Goal: Book appointment/travel/reservation

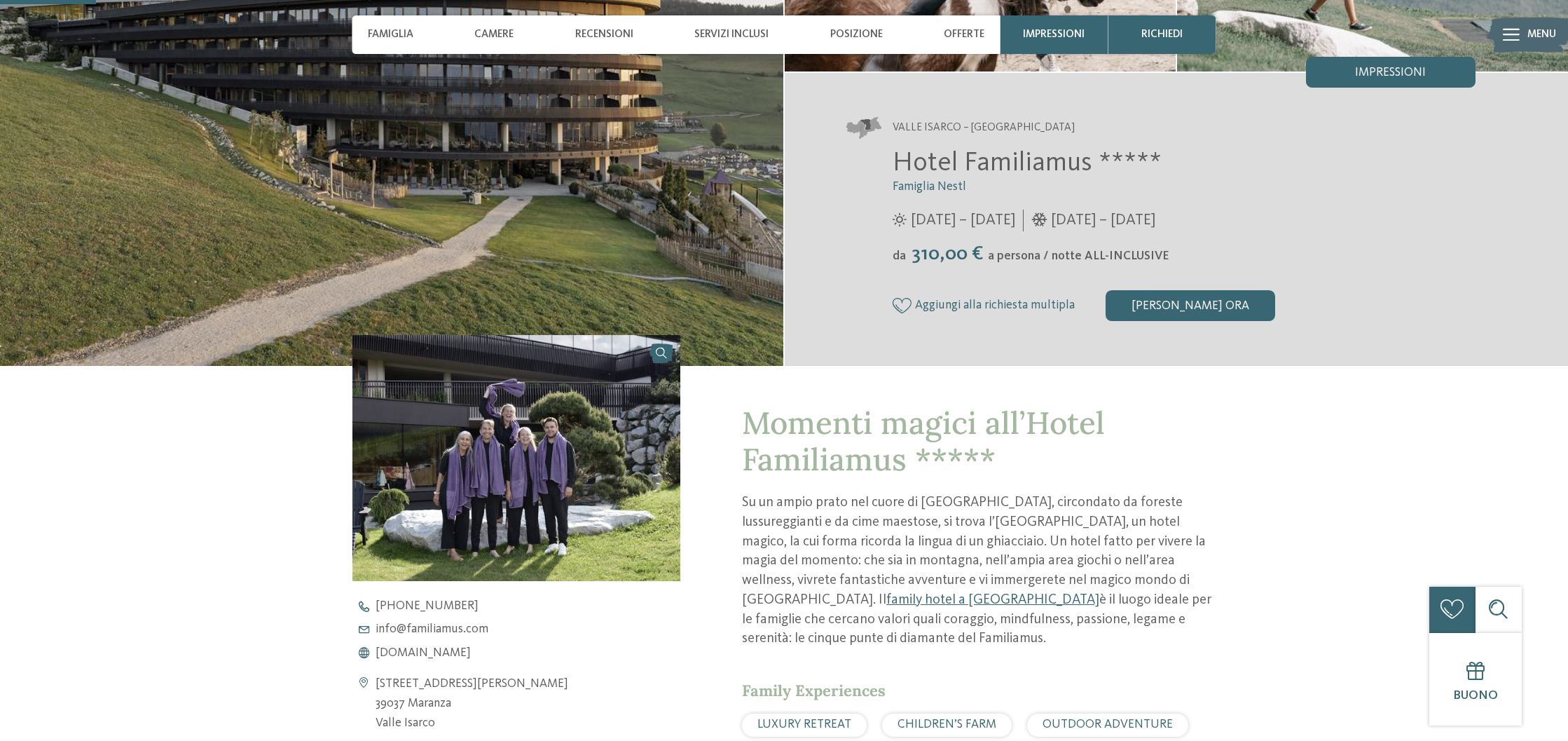
scroll to position [295, 0]
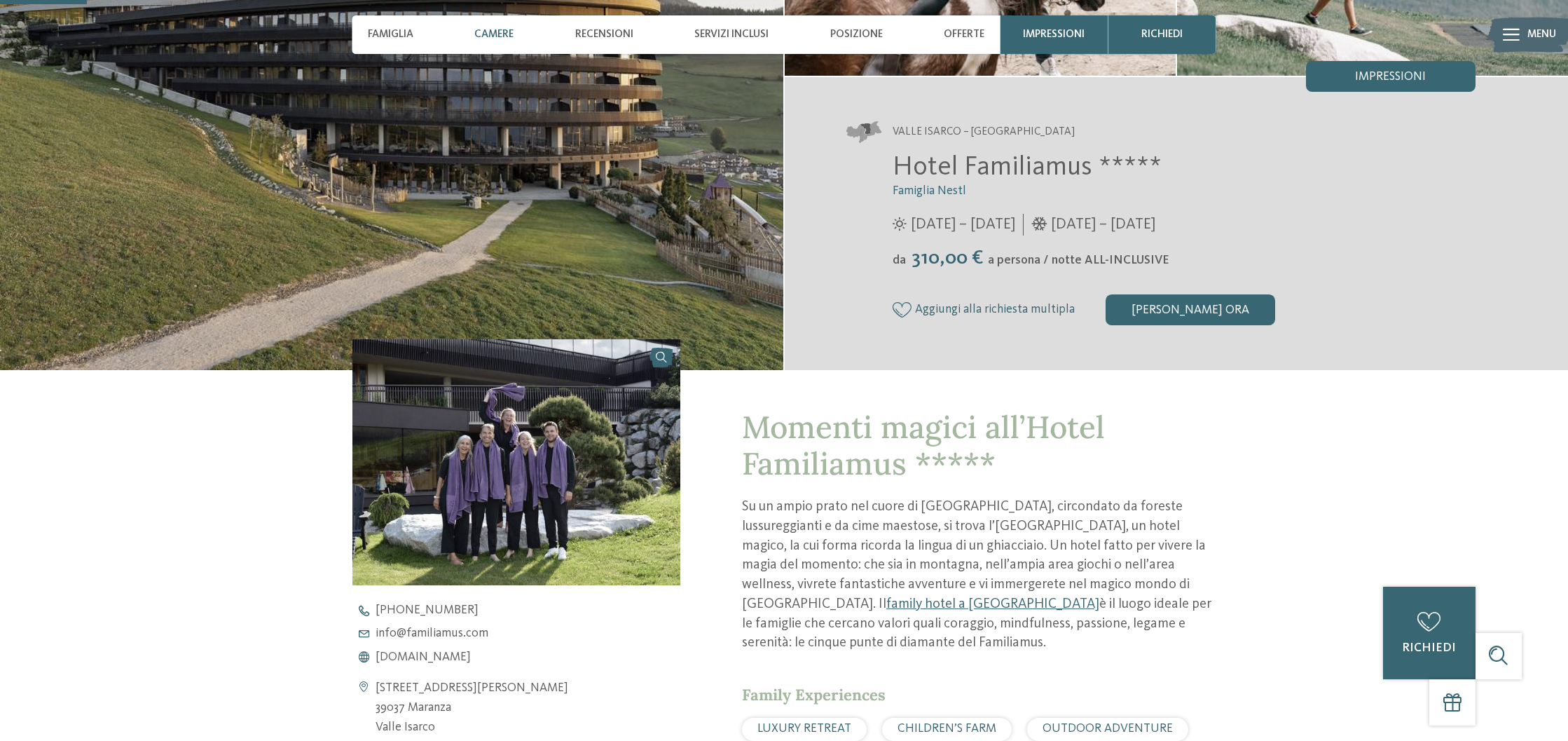
click at [490, 33] on span "Camere" at bounding box center [494, 35] width 39 height 13
click at [391, 32] on span "Famiglia" at bounding box center [390, 35] width 46 height 13
click at [1535, 34] on span "Menu" at bounding box center [1542, 35] width 29 height 15
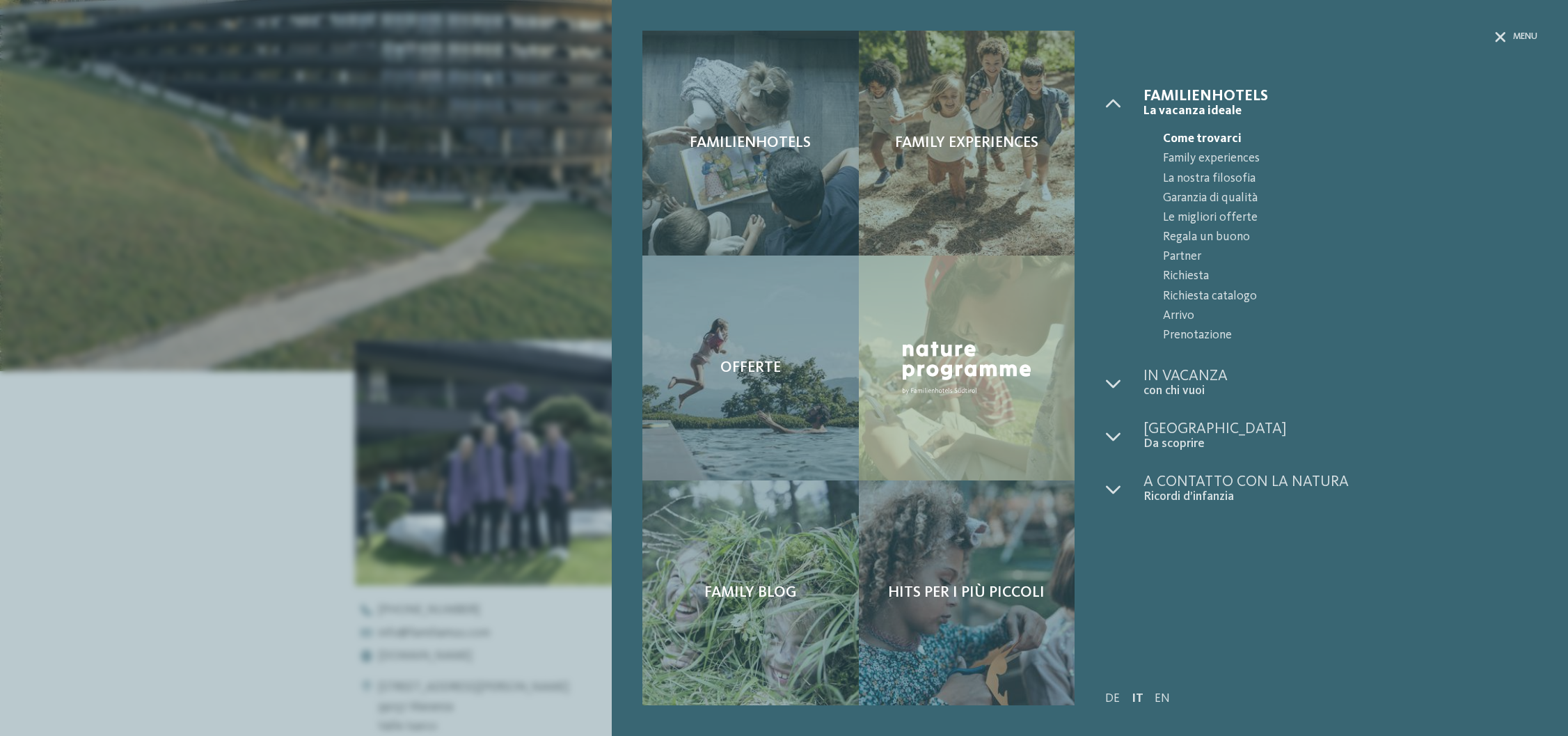
click at [239, 166] on div "Familienhotels Family experiences Offerte" at bounding box center [784, 368] width 1568 height 736
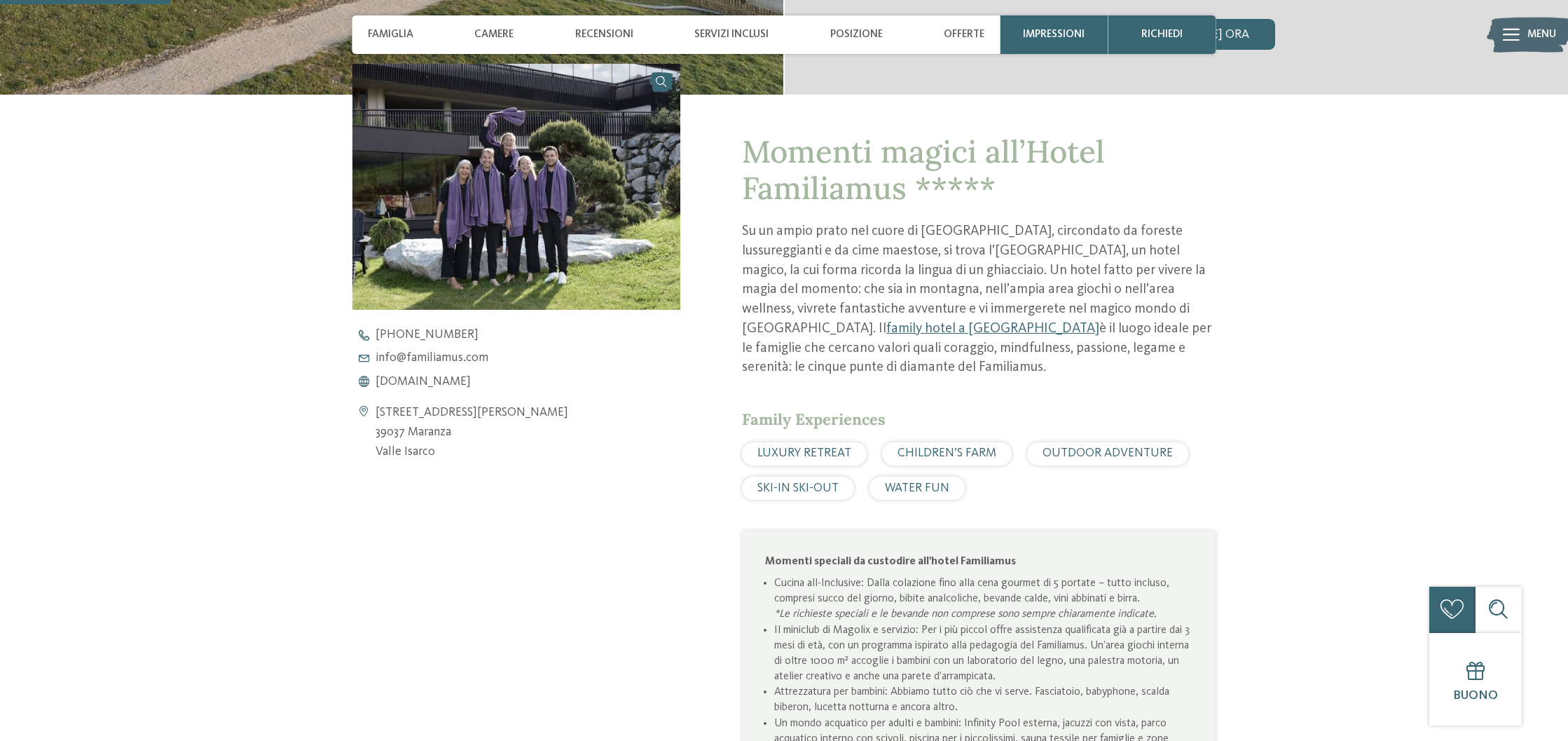
scroll to position [553, 0]
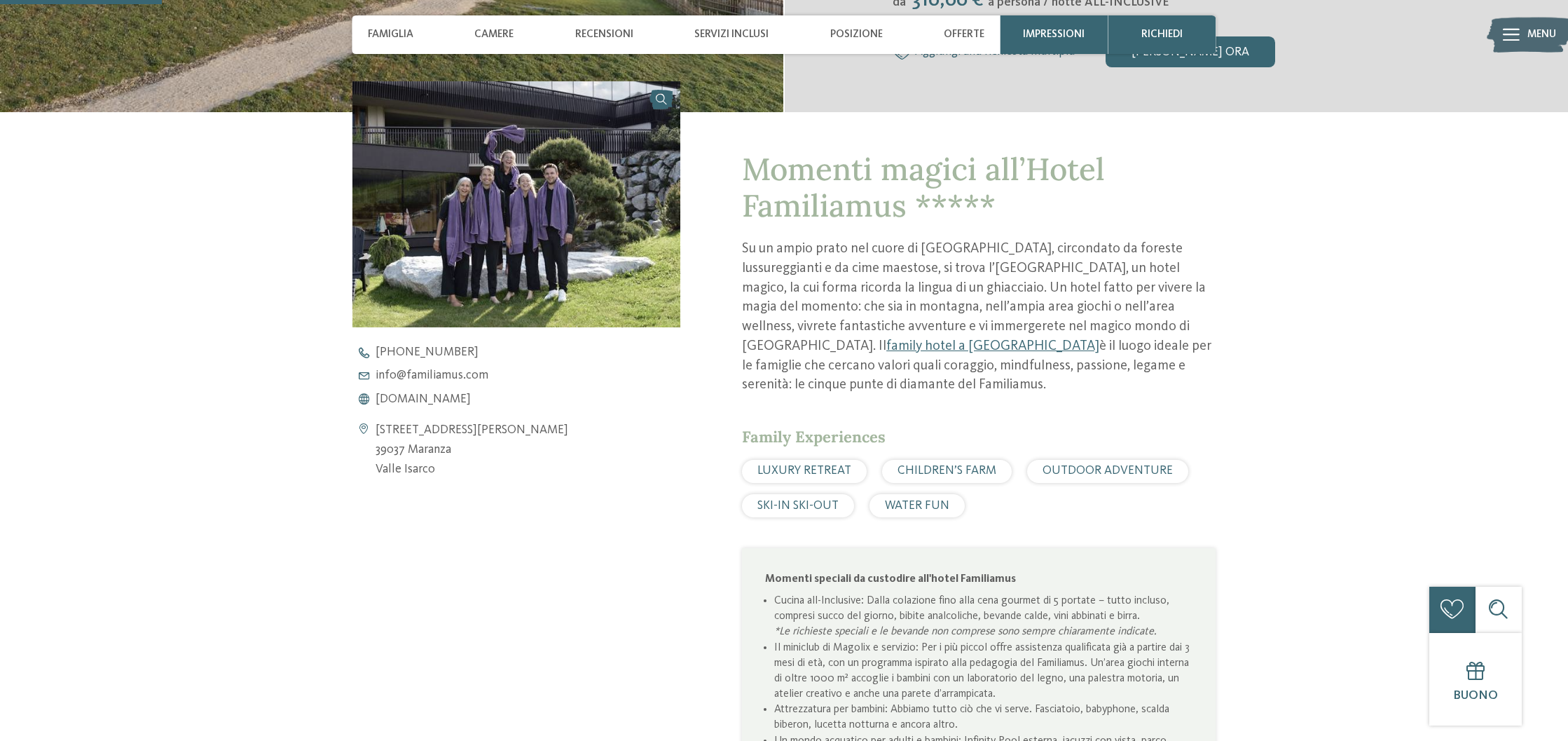
click at [569, 207] on img at bounding box center [516, 204] width 328 height 246
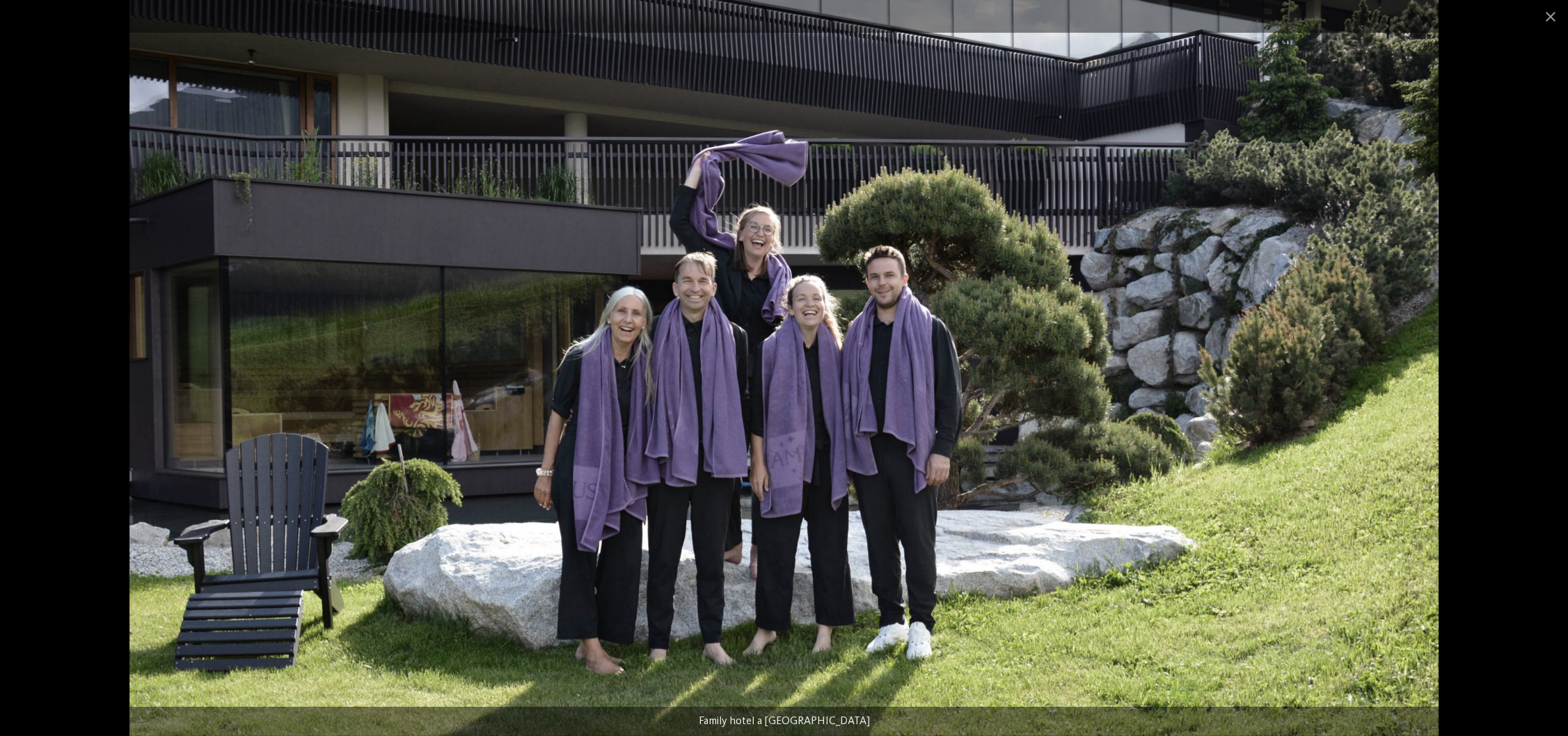
click at [585, 448] on img at bounding box center [784, 368] width 1310 height 736
click at [836, 431] on img at bounding box center [784, 368] width 1310 height 736
click at [1548, 13] on span at bounding box center [1551, 16] width 35 height 33
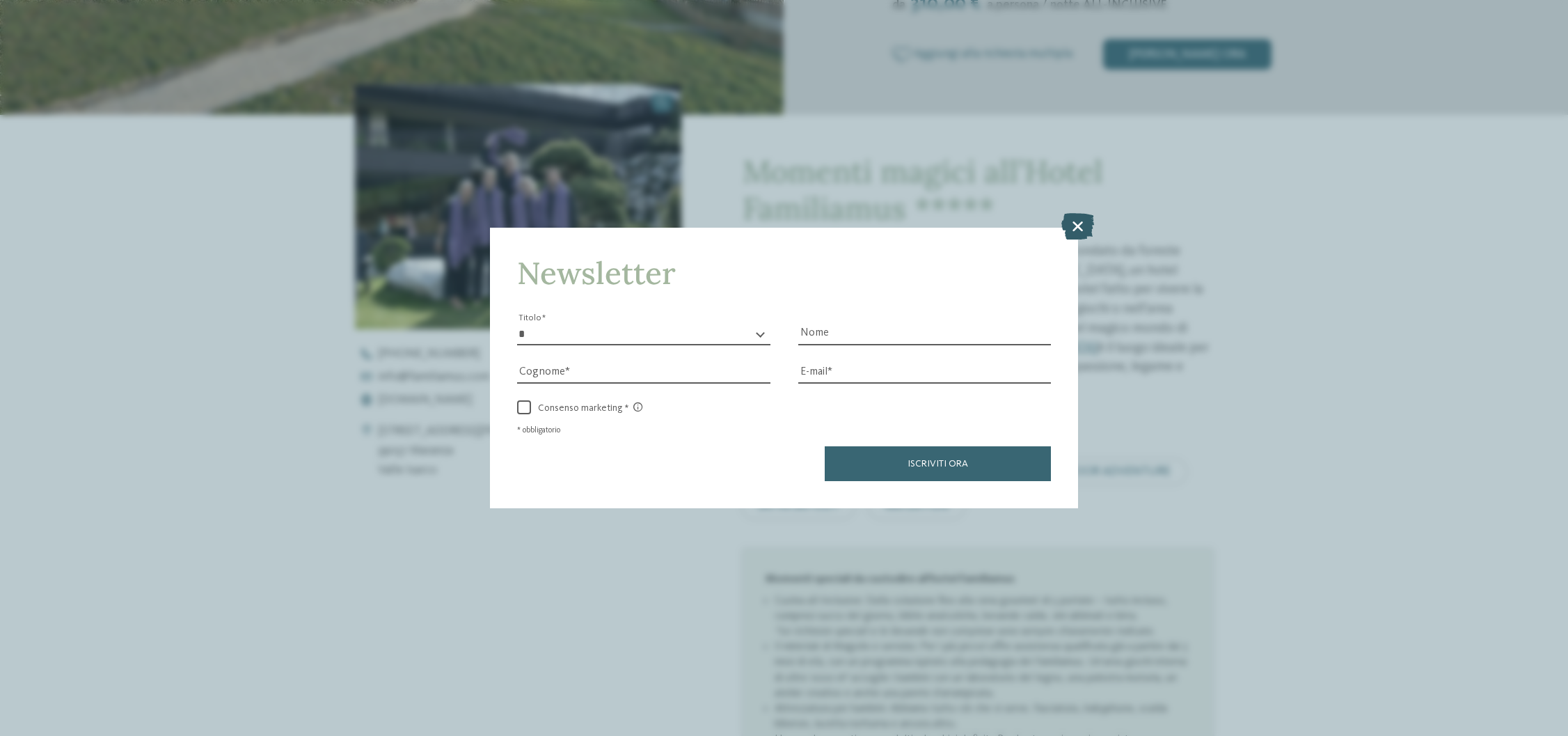
click at [1081, 227] on icon at bounding box center [1078, 226] width 33 height 26
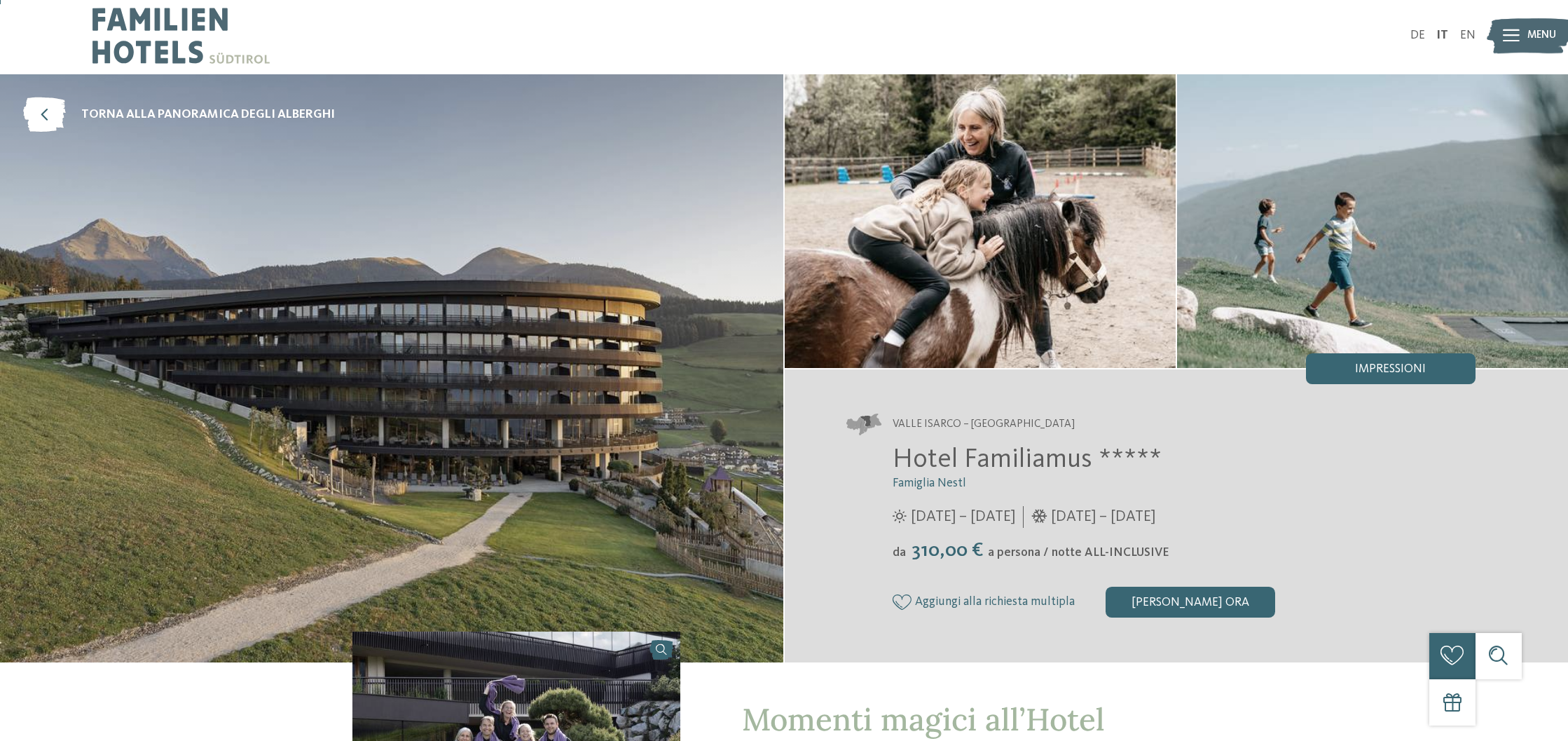
scroll to position [0, 0]
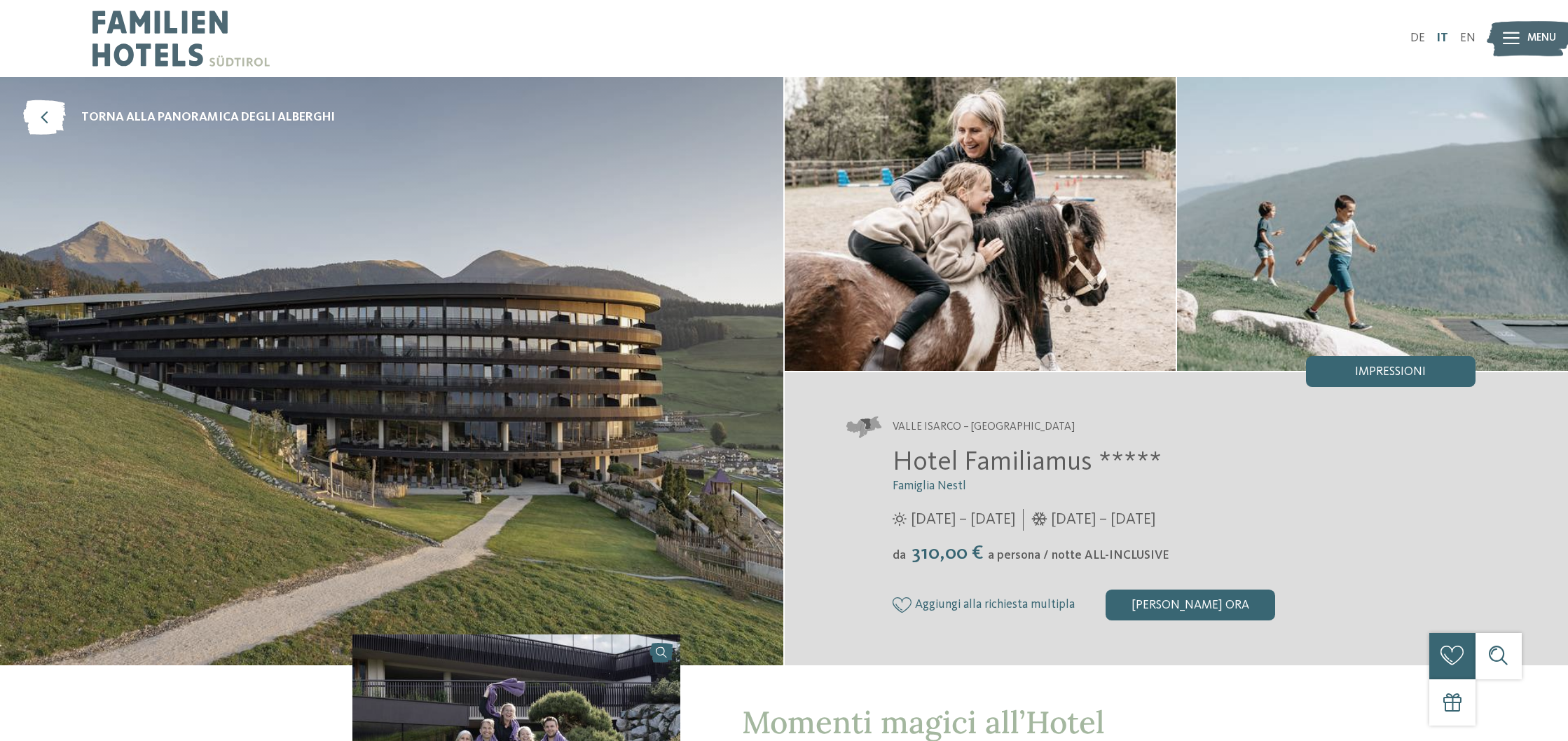
click at [1440, 38] on link "IT" at bounding box center [1442, 38] width 12 height 12
click at [1175, 604] on div "[PERSON_NAME] ora" at bounding box center [1190, 605] width 169 height 31
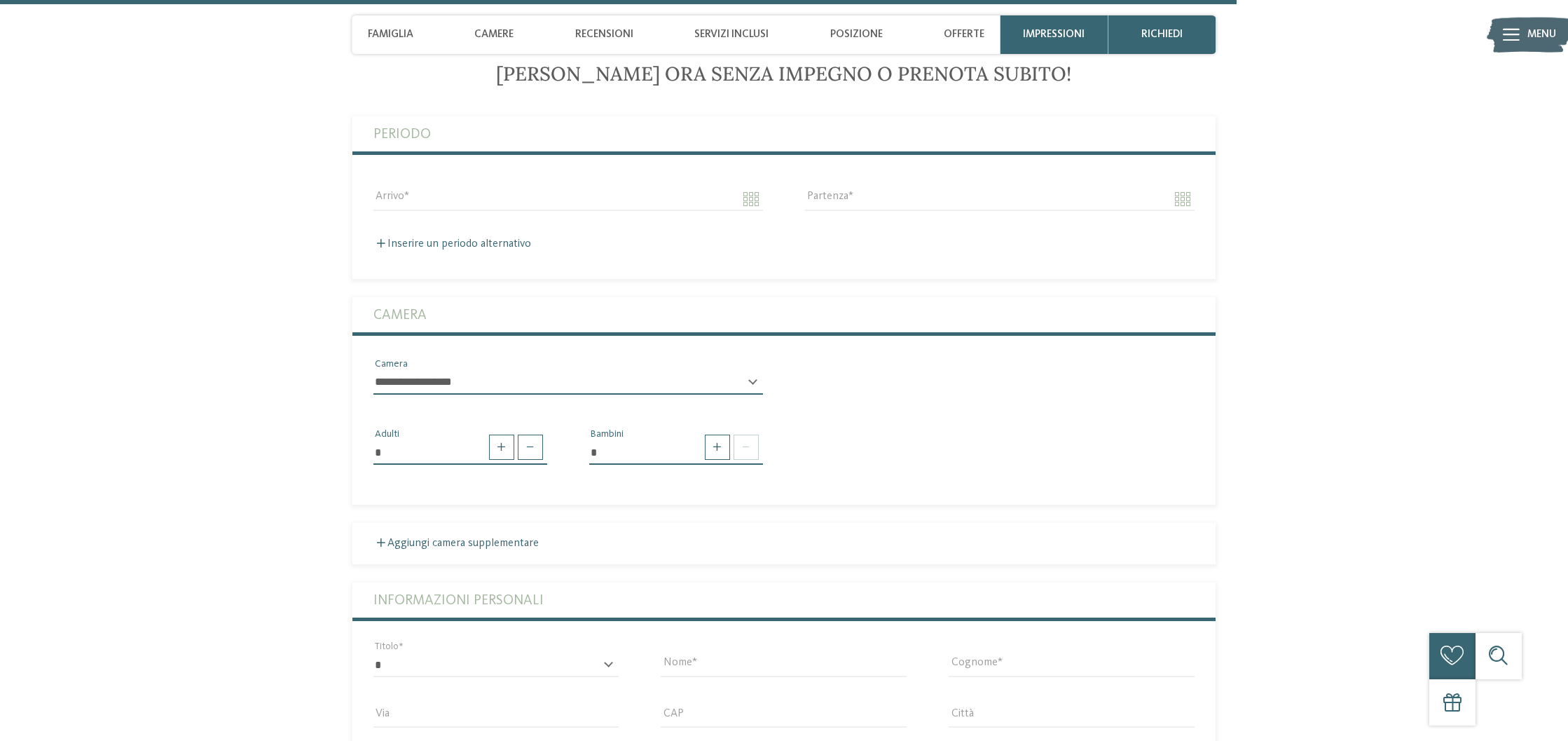
scroll to position [4216, 0]
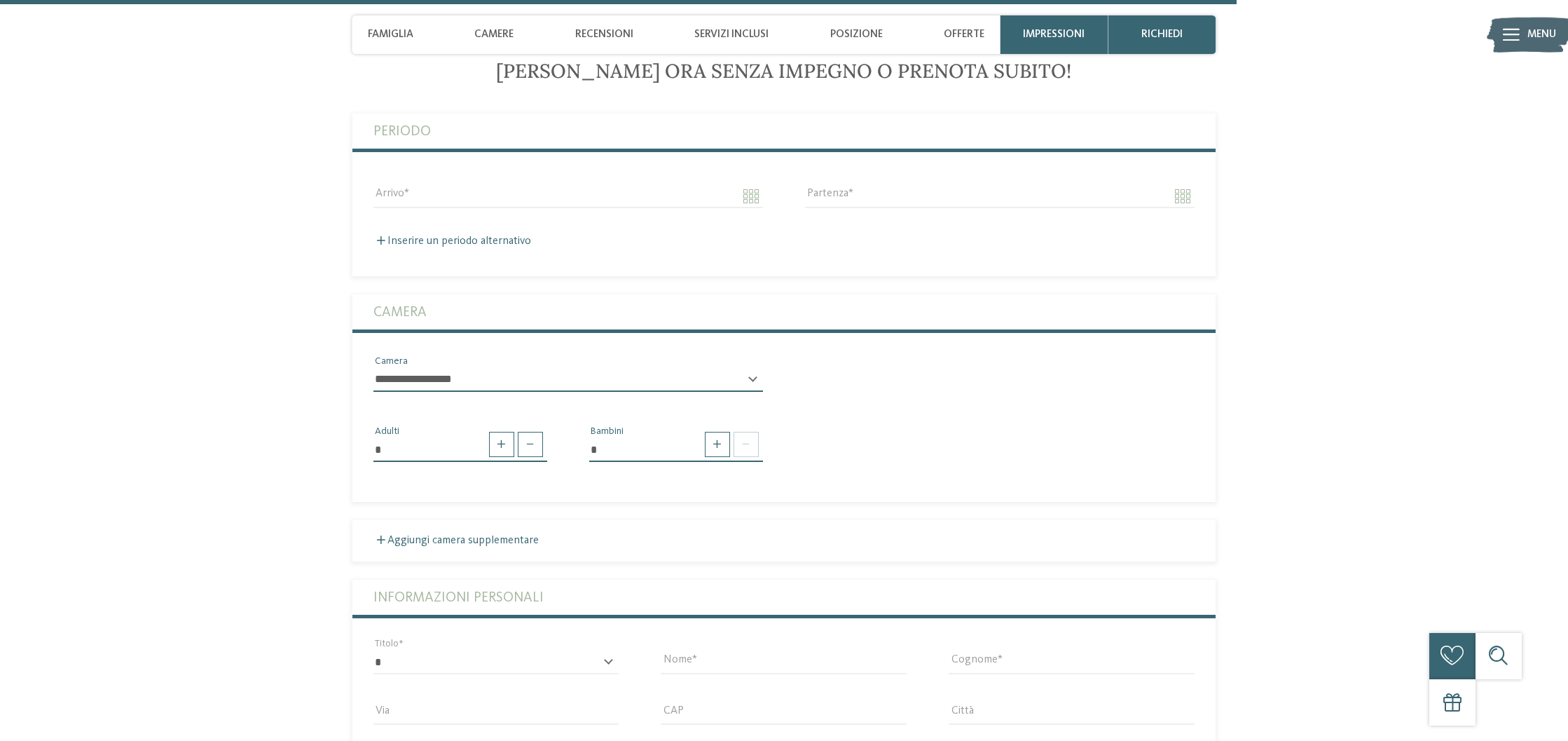
click at [751, 392] on div "**********" at bounding box center [568, 385] width 389 height 36
click at [754, 393] on div "**********" at bounding box center [568, 385] width 389 height 36
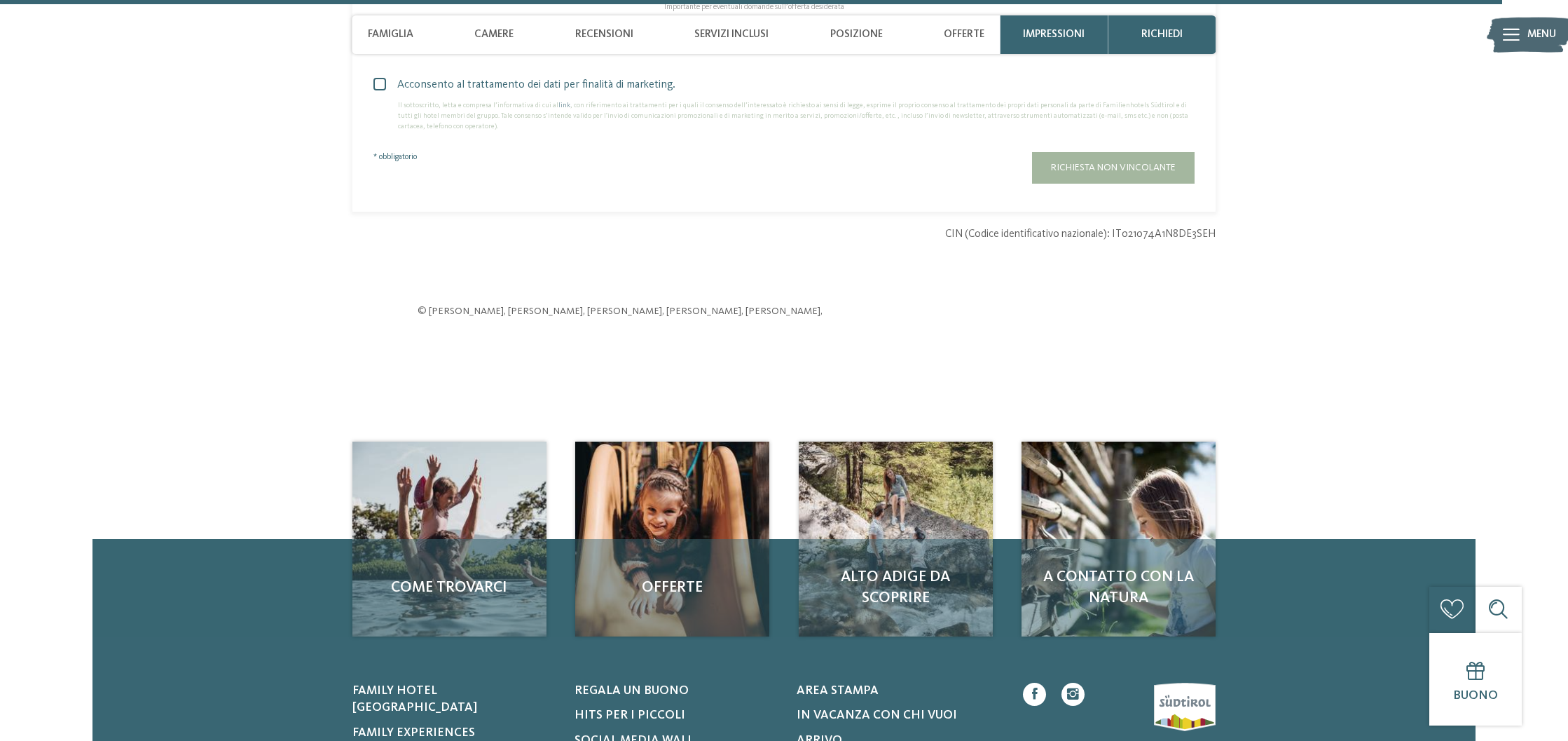
scroll to position [5171, 0]
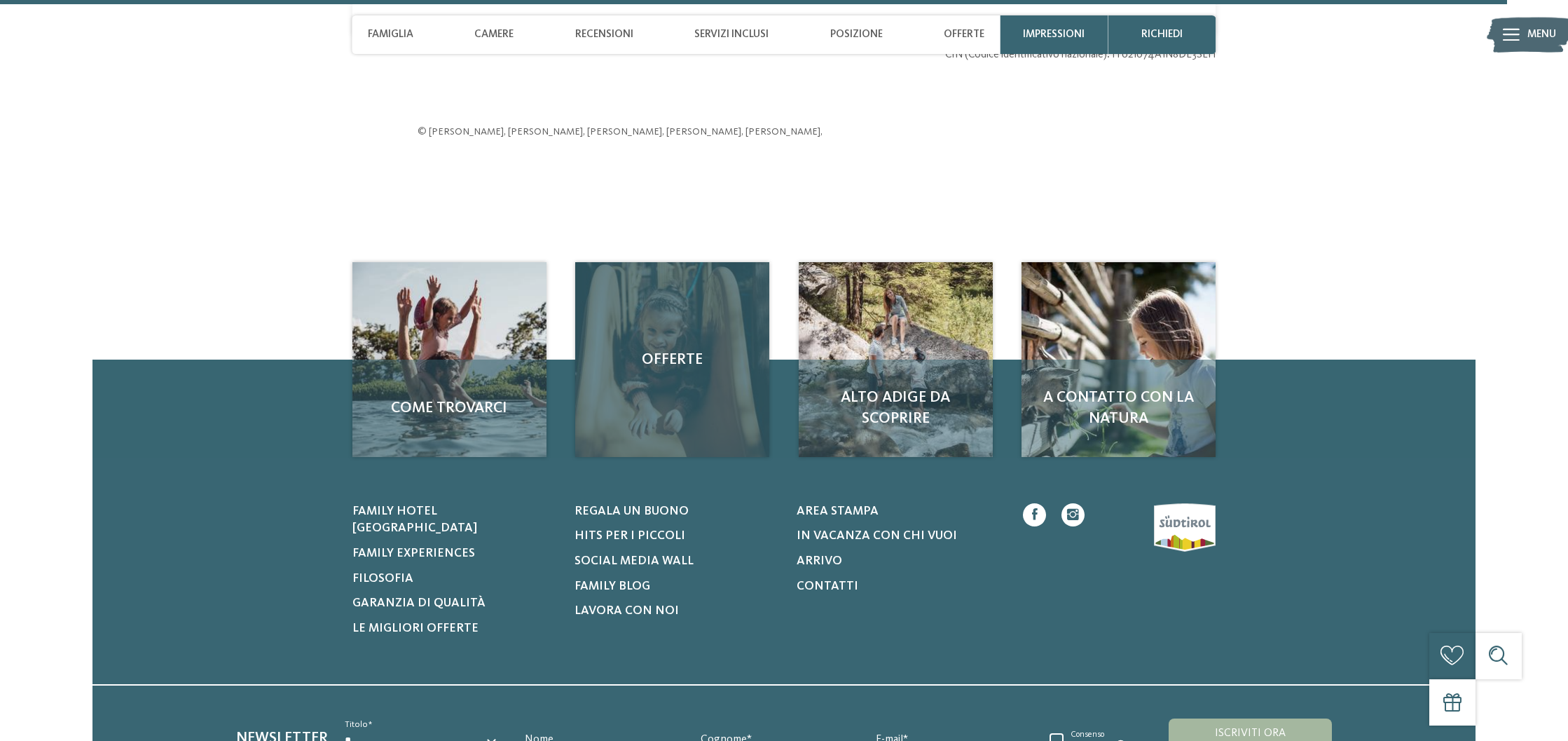
click at [682, 383] on div "Offerte" at bounding box center [673, 359] width 194 height 194
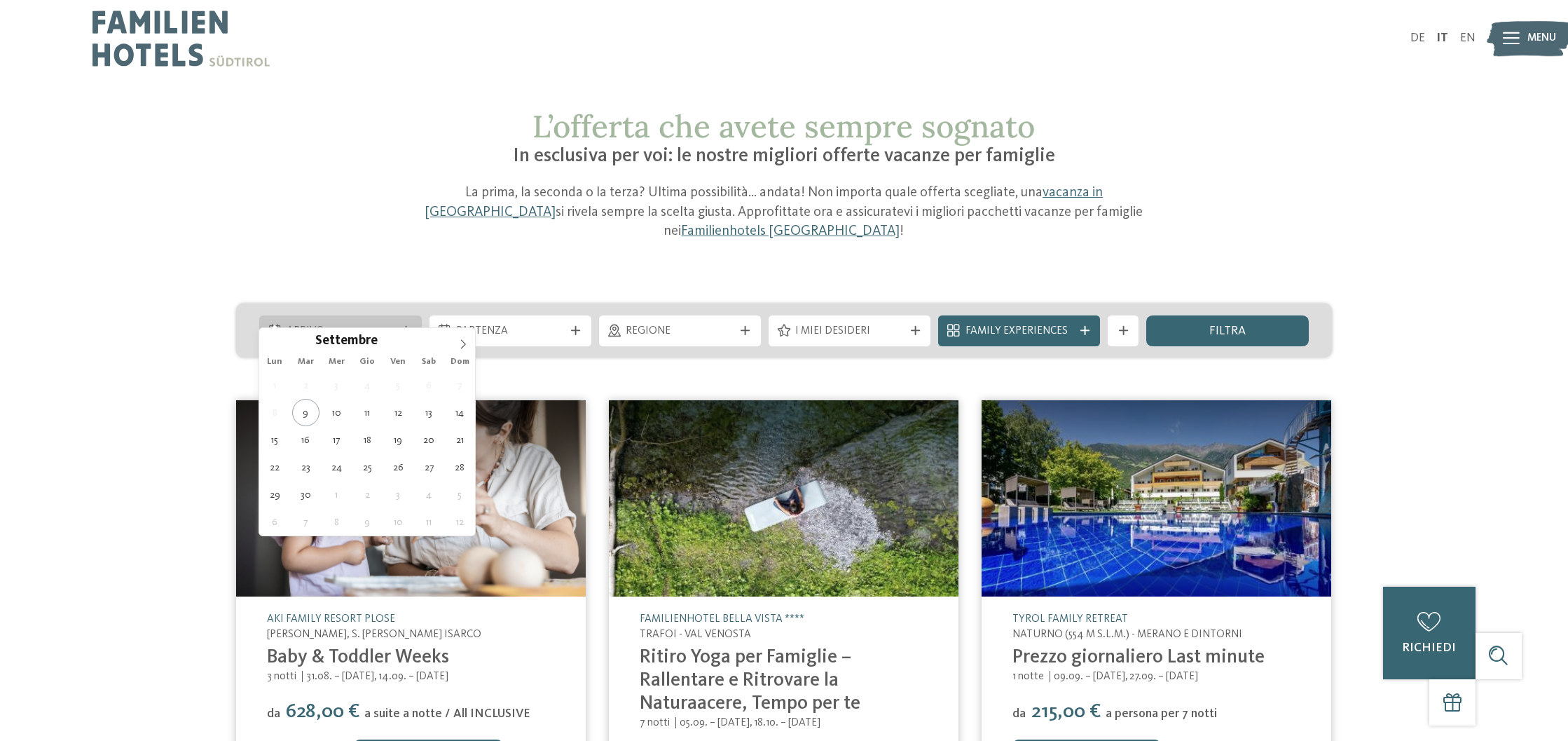
click at [373, 324] on span "Arrivo" at bounding box center [340, 331] width 108 height 15
type div "12.09.2025"
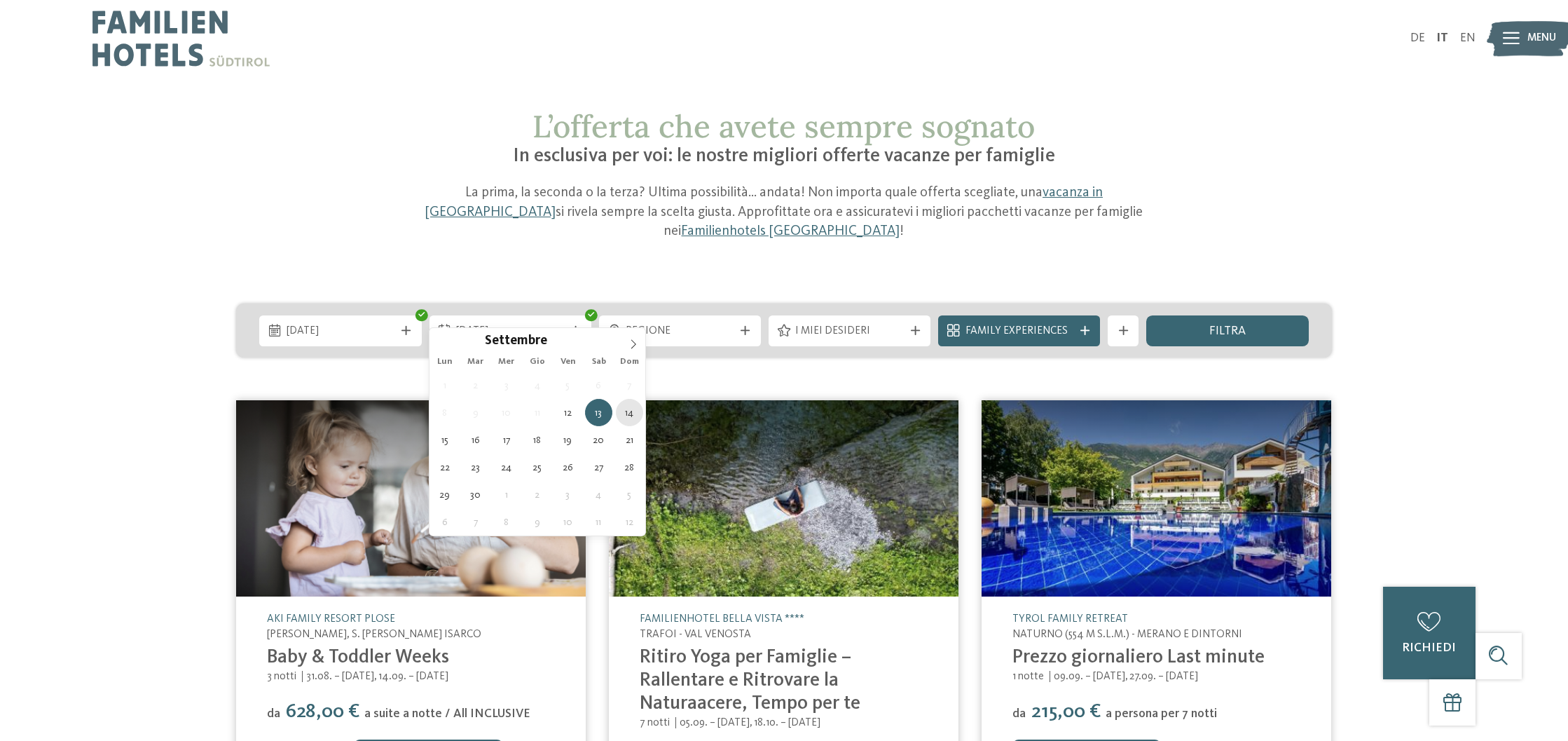
type div "14.09.2025"
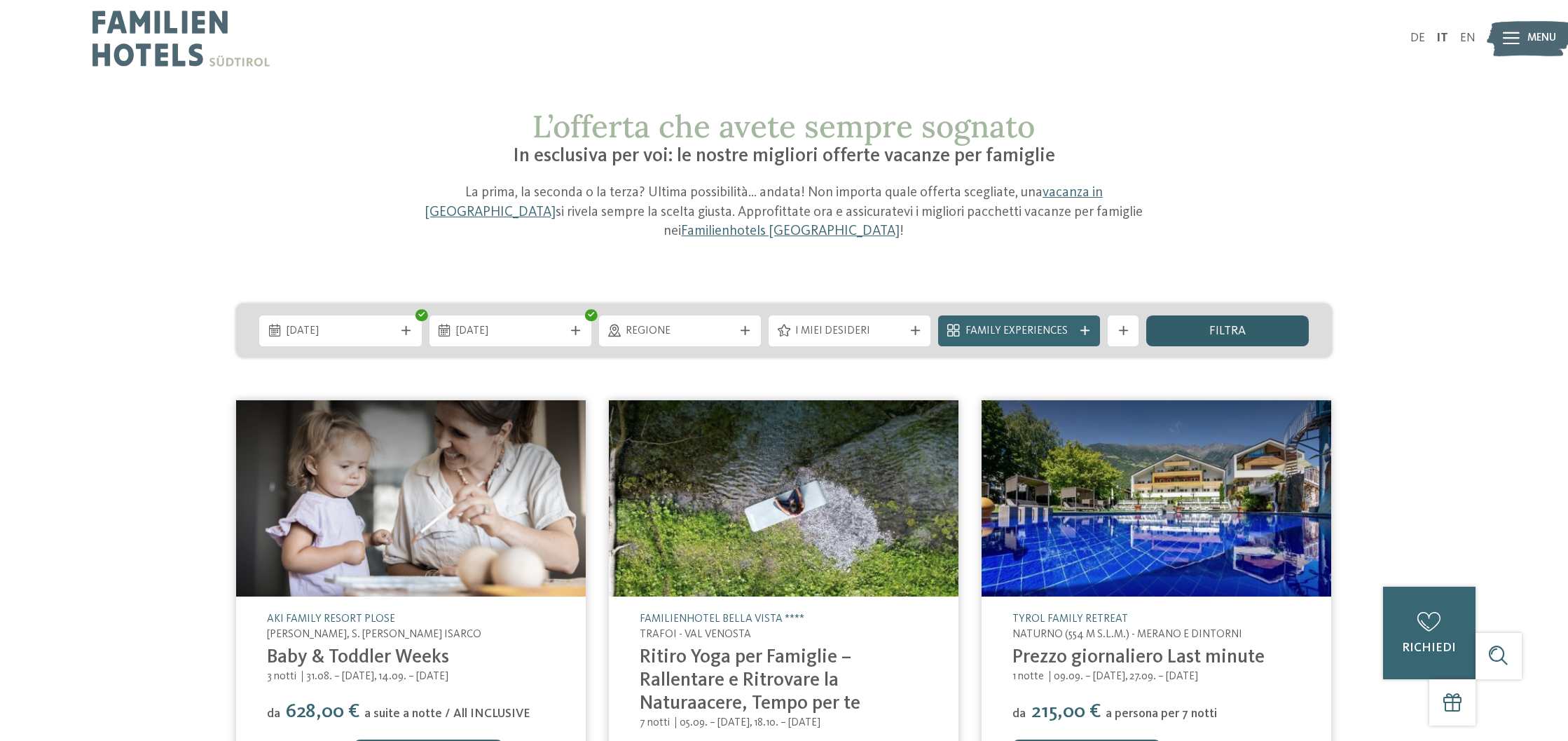
click at [1236, 325] on span "filtra" at bounding box center [1227, 332] width 36 height 13
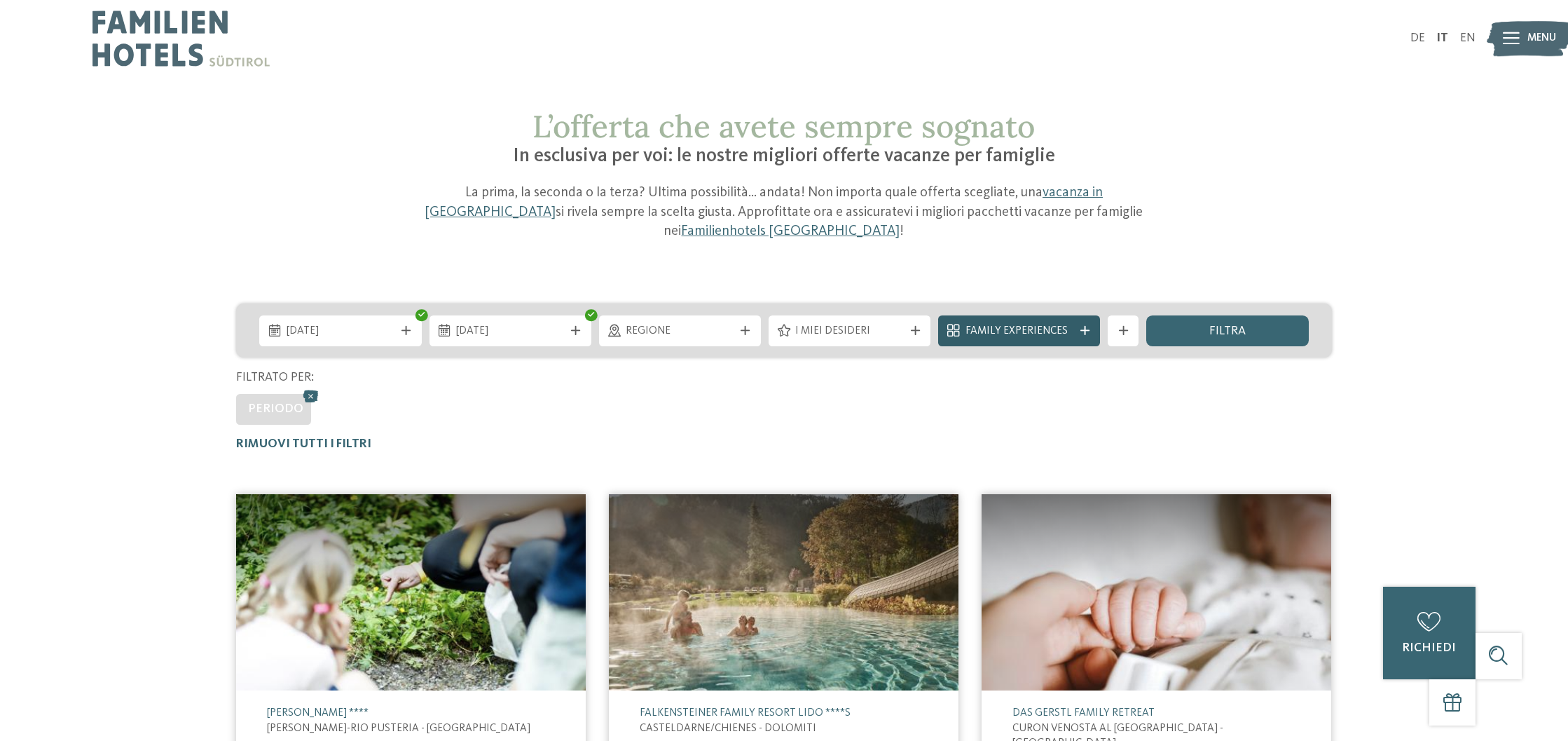
click at [1008, 324] on span "Family Experiences" at bounding box center [1020, 331] width 108 height 15
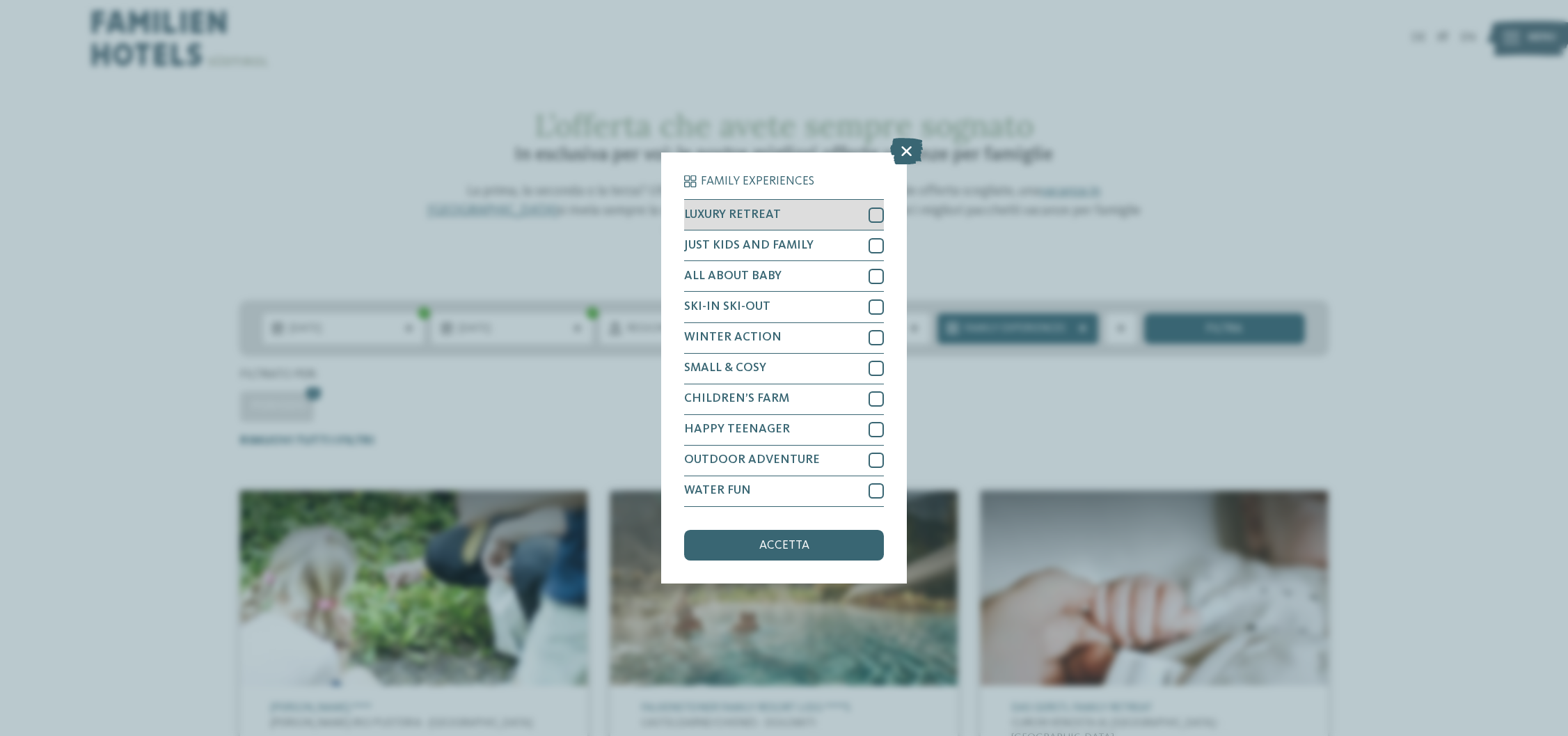
click at [878, 215] on div at bounding box center [876, 215] width 15 height 15
click at [1380, 355] on div "Family Experiences LUXURY RETREAT JUST KIDS AND FAMILY" at bounding box center [784, 368] width 1568 height 736
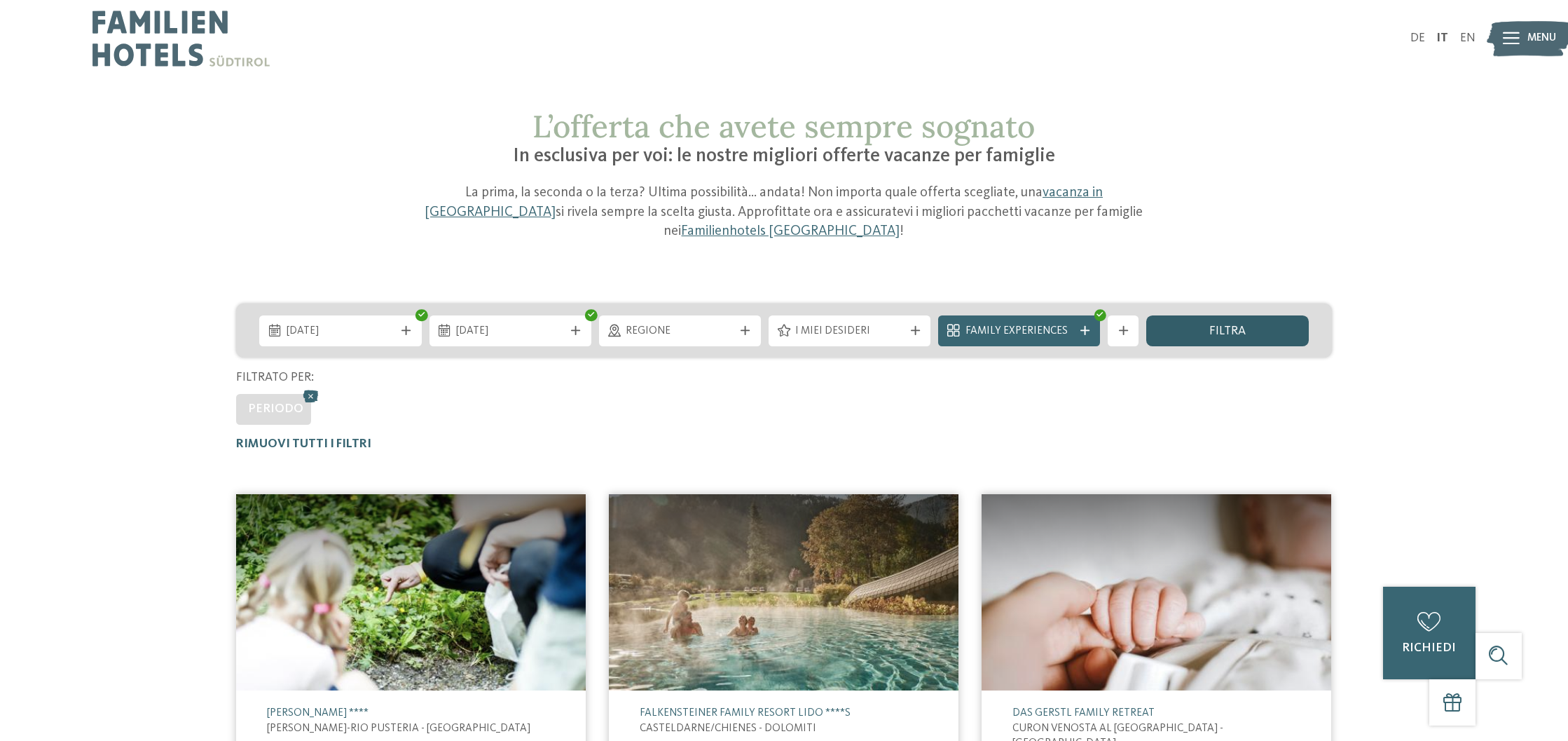
click at [1243, 325] on span "filtra" at bounding box center [1227, 332] width 36 height 13
